Goal: Task Accomplishment & Management: Complete application form

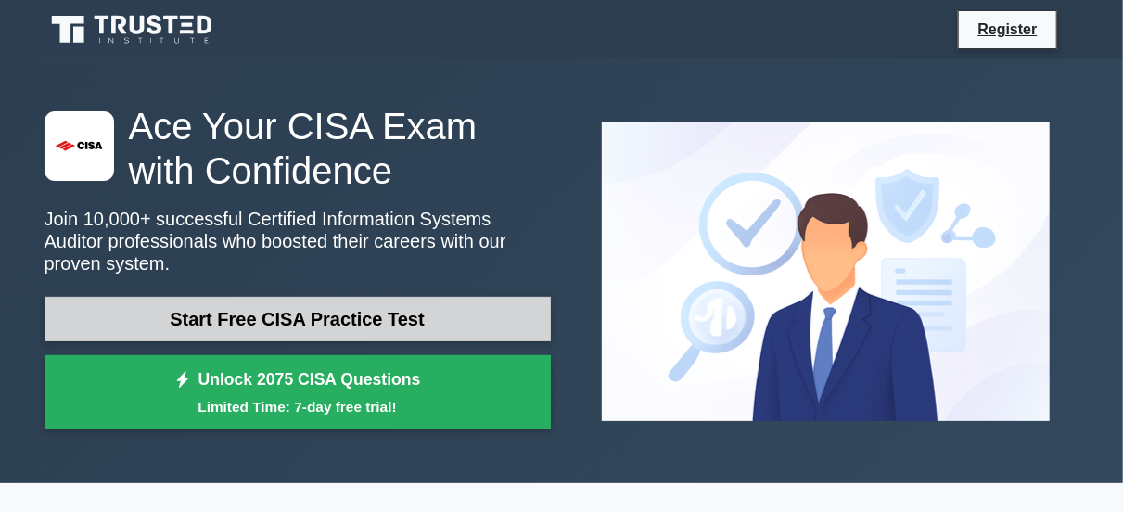
click at [261, 311] on link "Start Free CISA Practice Test" at bounding box center [298, 319] width 506 height 45
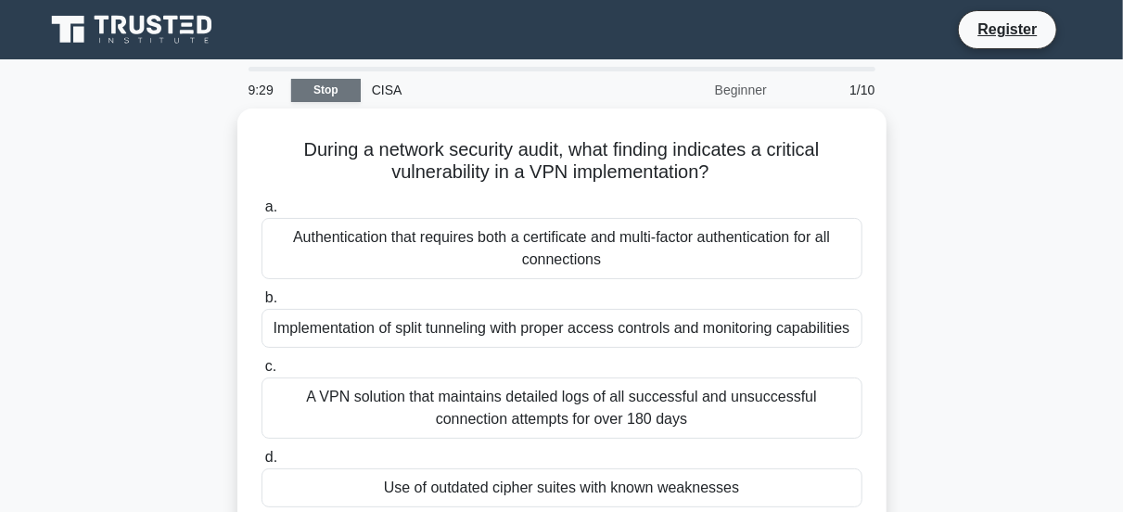
click at [326, 90] on link "Stop" at bounding box center [326, 90] width 70 height 23
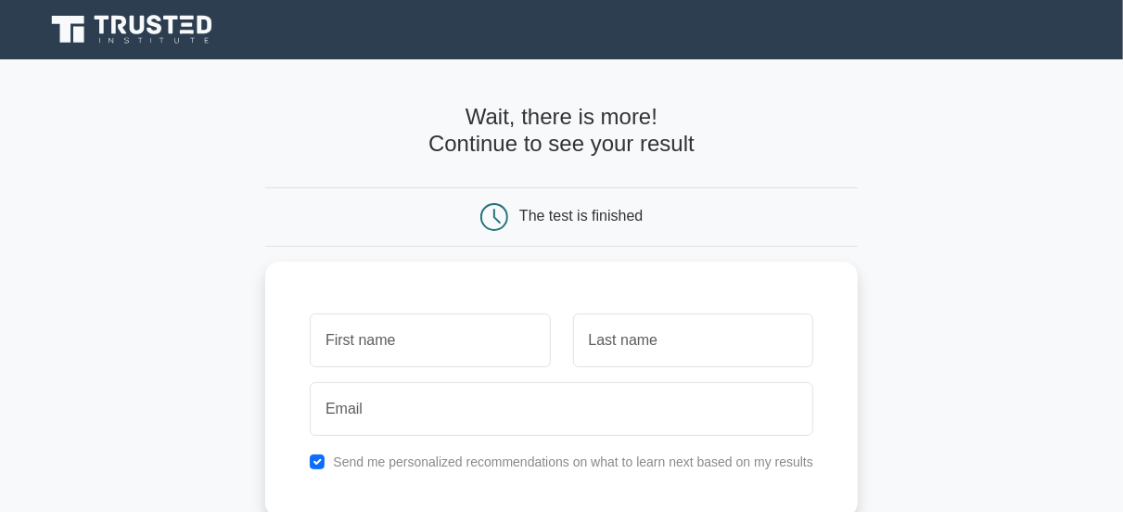
click at [281, 135] on h4 "Wait, there is more! Continue to see your result" at bounding box center [561, 131] width 593 height 54
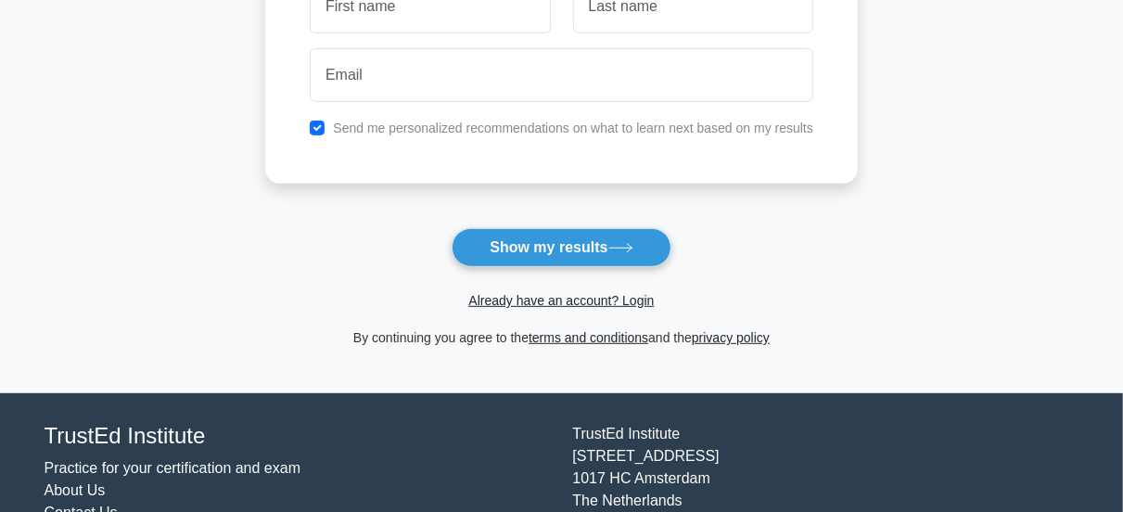
scroll to position [297, 0]
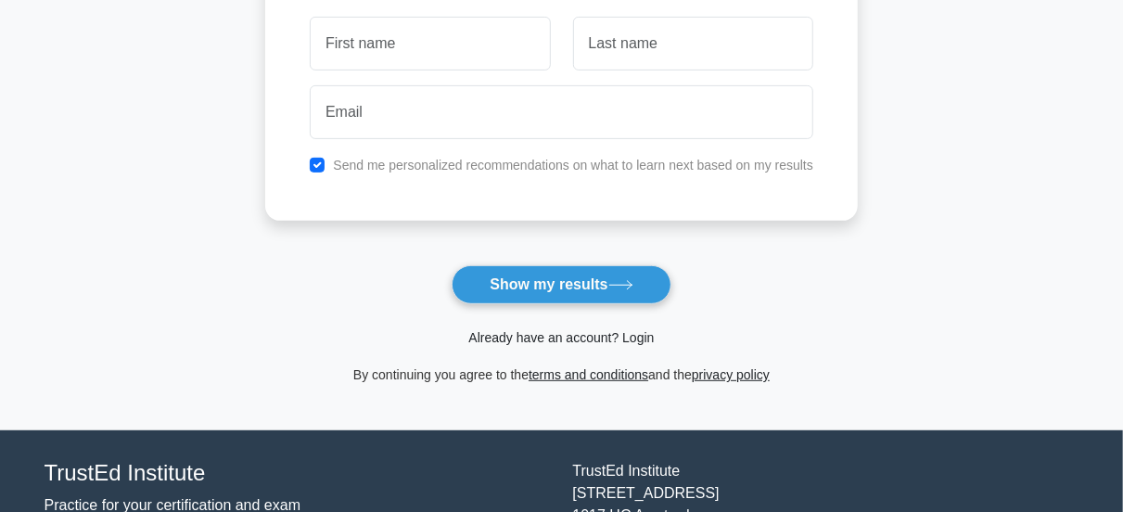
click at [648, 342] on link "Already have an account? Login" at bounding box center [560, 337] width 185 height 15
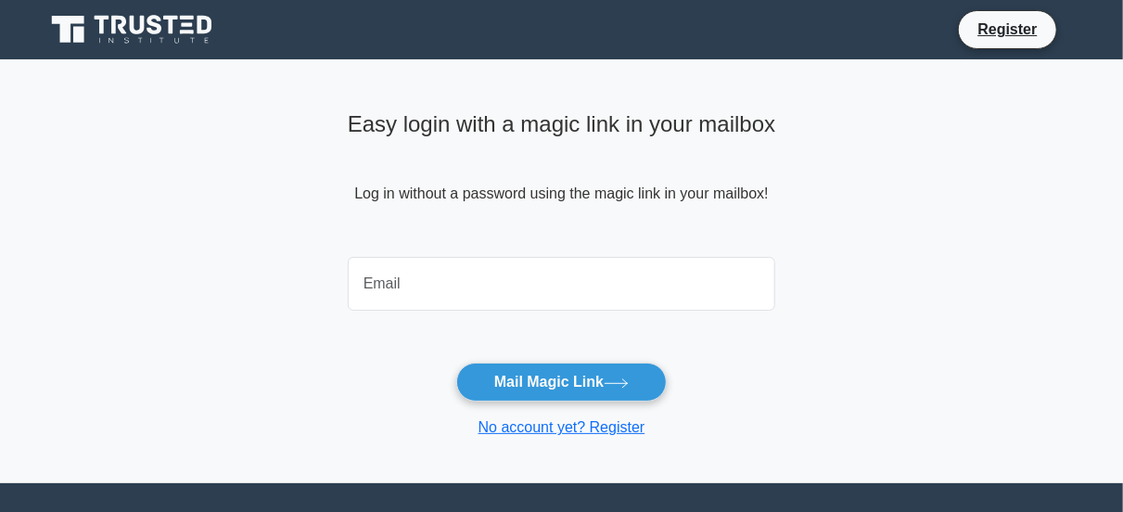
click at [468, 290] on input "email" at bounding box center [562, 284] width 428 height 54
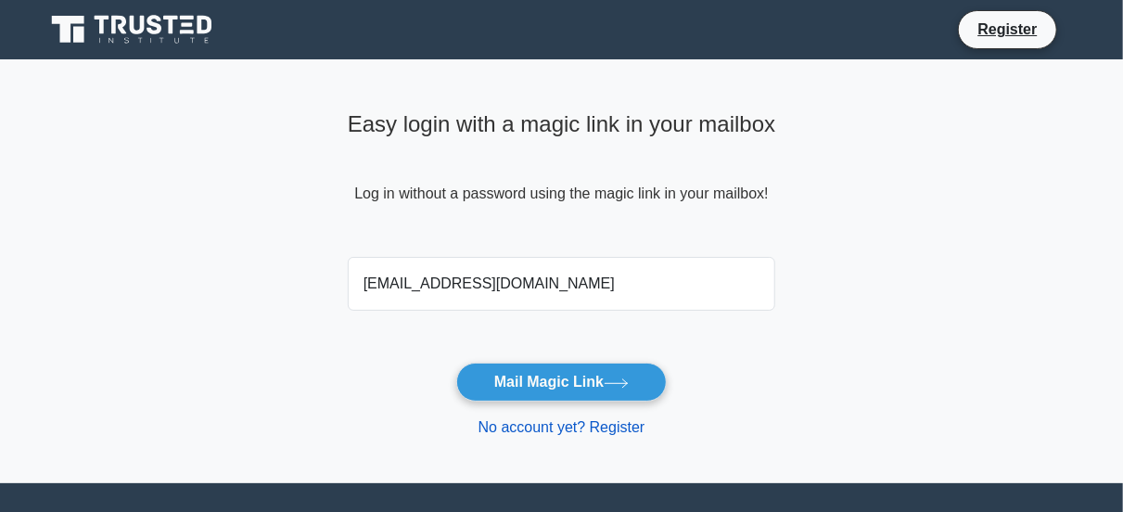
type input "mamun.iconmcs@gmail.com"
click at [622, 427] on link "No account yet? Register" at bounding box center [561, 427] width 167 height 16
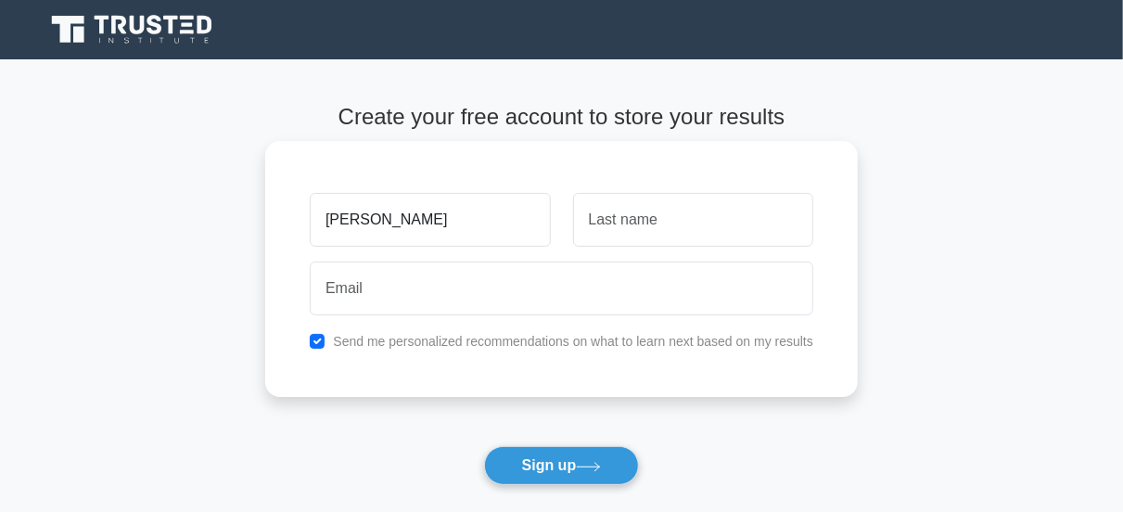
type input "[PERSON_NAME]"
click at [673, 228] on input "text" at bounding box center [693, 220] width 240 height 54
type input "Mamun"
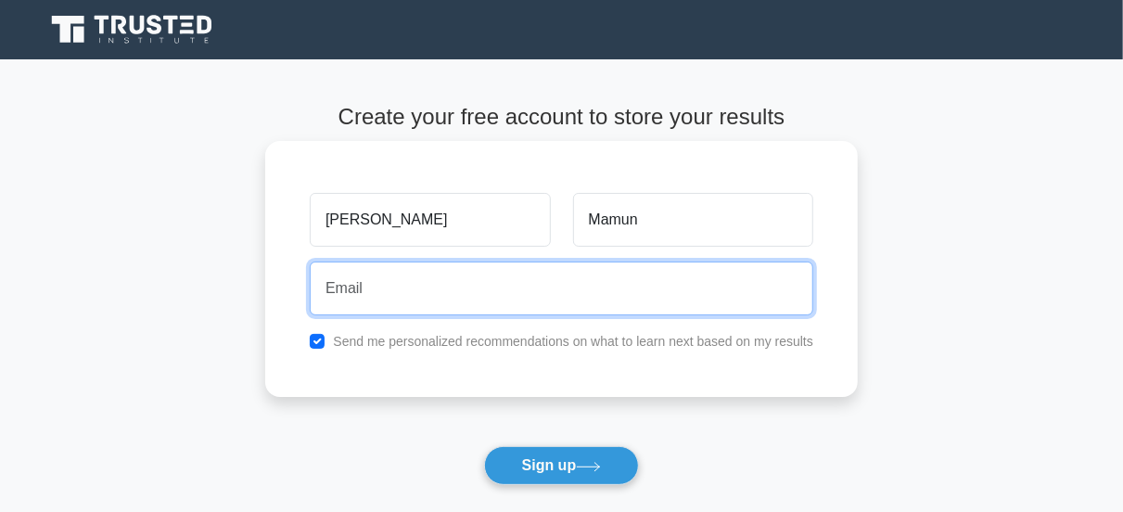
click at [468, 303] on input "email" at bounding box center [562, 289] width 504 height 54
type input "mamun989871@gmail.com"
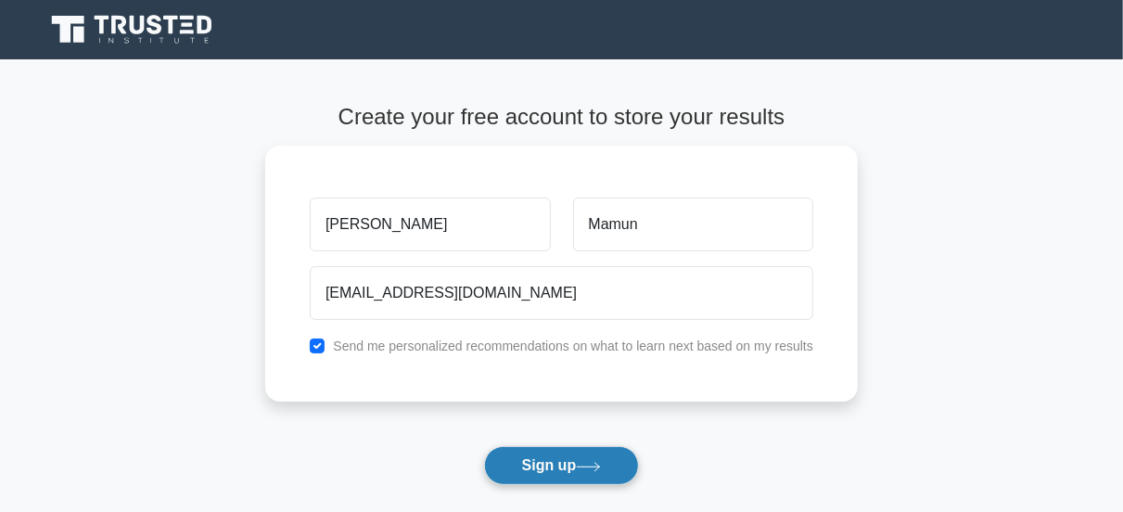
click at [570, 468] on button "Sign up" at bounding box center [562, 465] width 156 height 39
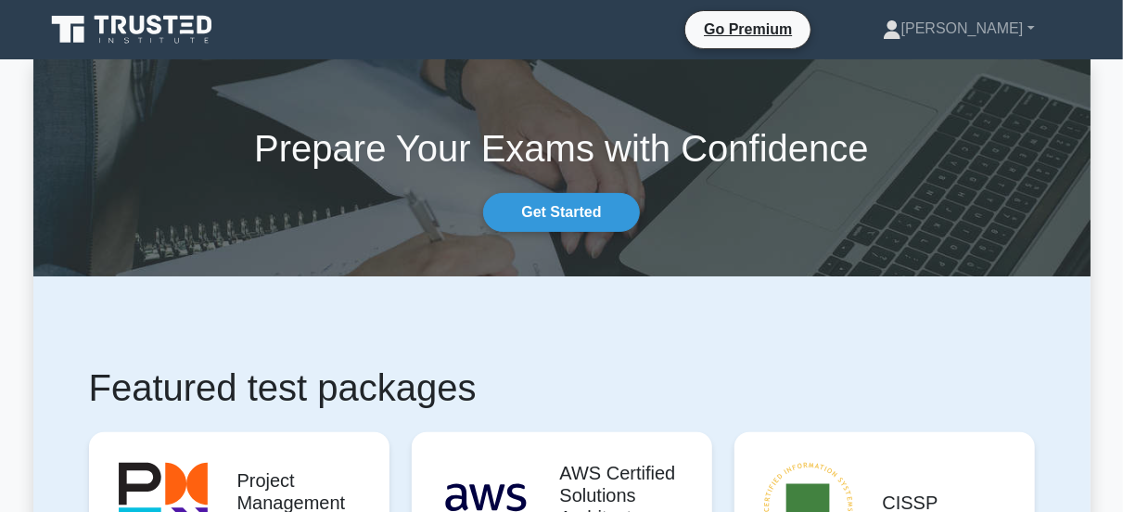
click at [618, 368] on h1 "Featured test packages" at bounding box center [562, 387] width 946 height 45
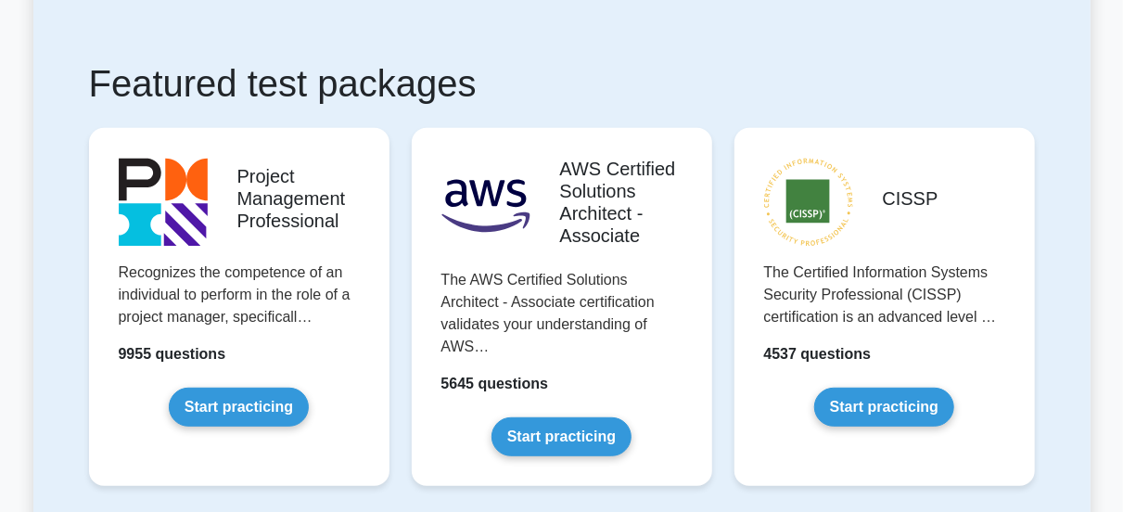
scroll to position [334, 0]
